Goal: Information Seeking & Learning: Learn about a topic

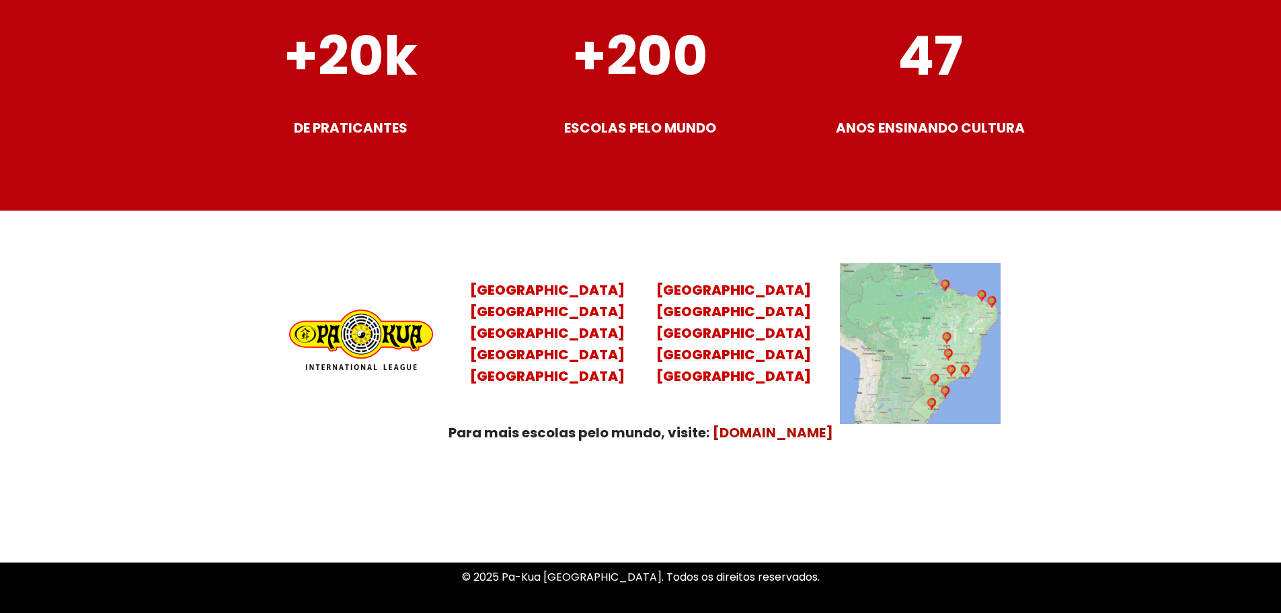
scroll to position [5325, 0]
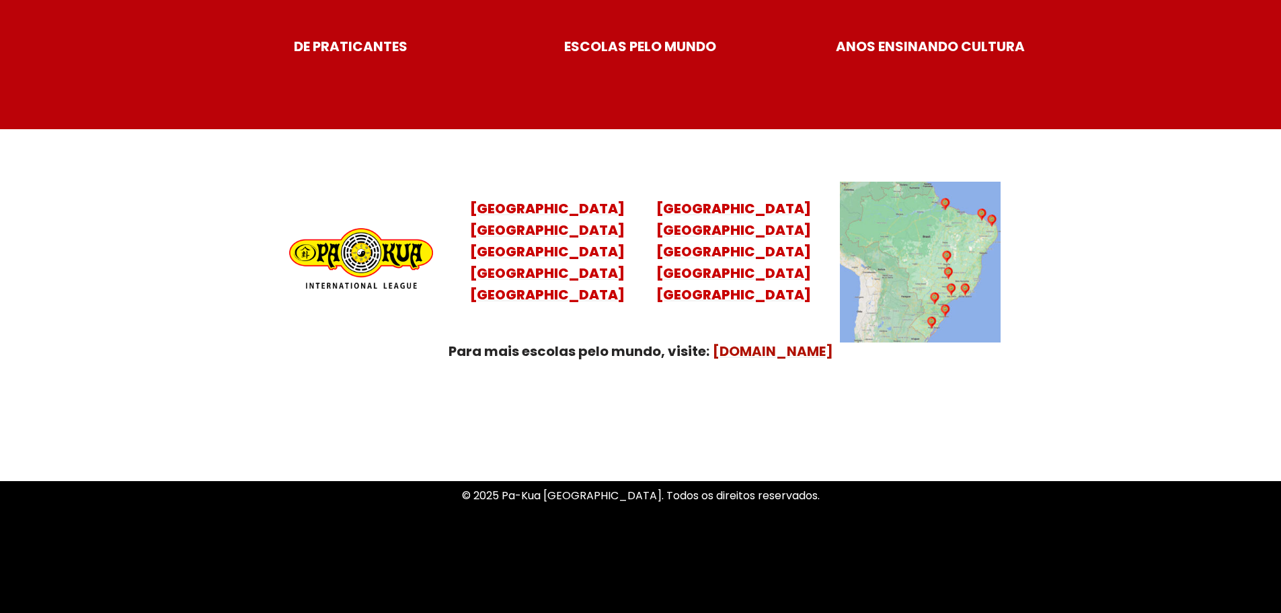
click at [540, 257] on mark "Santa Catarina Paraná São Paulo Rio de Janeiro" at bounding box center [547, 262] width 155 height 83
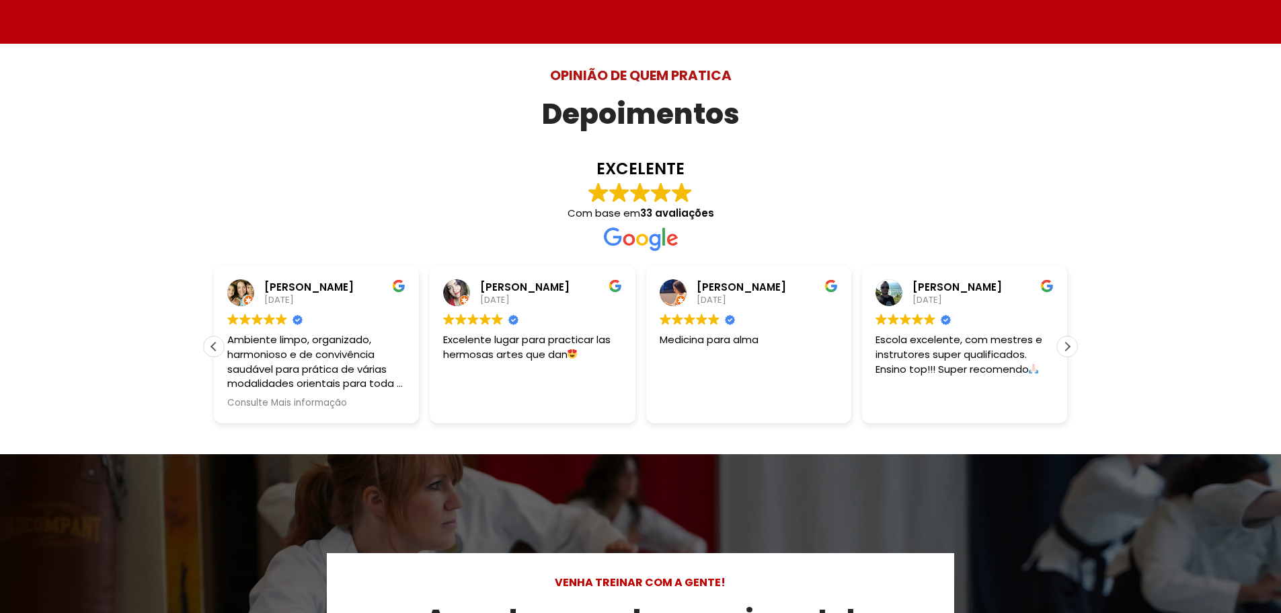
scroll to position [167, 0]
